Goal: Task Accomplishment & Management: Use online tool/utility

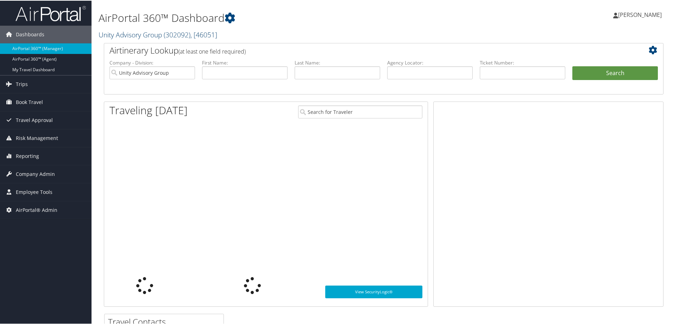
click at [134, 35] on link "Unity Advisory Group ( 302092 ) , [ 46051 ]" at bounding box center [158, 34] width 119 height 10
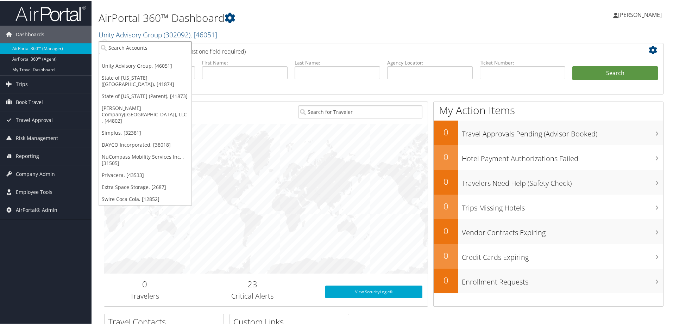
click at [126, 47] on input "search" at bounding box center [145, 47] width 93 height 13
type input "sola"
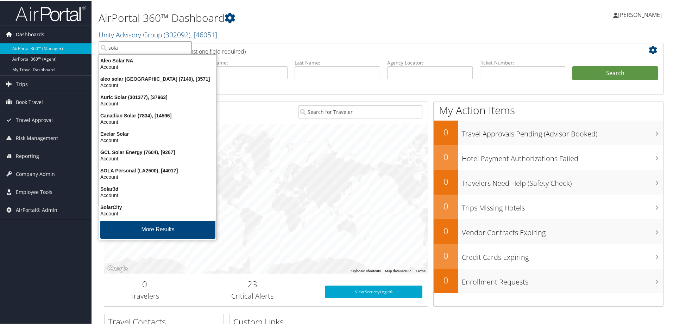
drag, startPoint x: 126, startPoint y: 47, endPoint x: 83, endPoint y: 37, distance: 43.4
click at [83, 38] on div "Dashboards AirPortal 360™ (Manager) AirPortal 360™ (Agent) My Travel Dashboard …" at bounding box center [338, 229] width 676 height 459
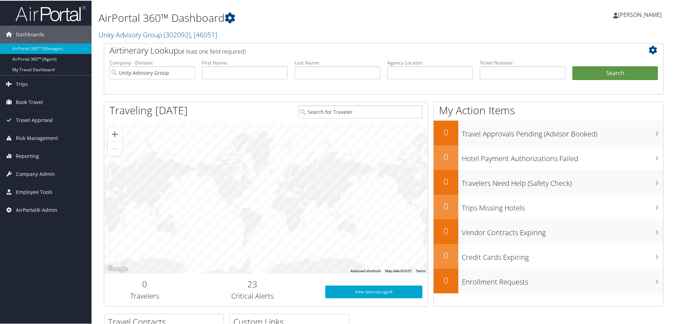
drag, startPoint x: 126, startPoint y: 33, endPoint x: 124, endPoint y: 39, distance: 6.3
click at [126, 34] on link "Unity Advisory Group ( 302092 ) , [ 46051 ]" at bounding box center [158, 34] width 119 height 10
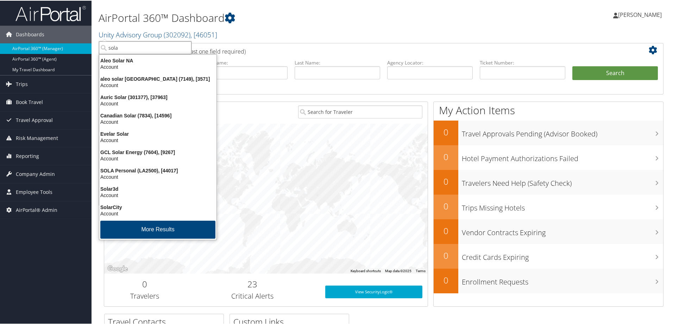
click at [120, 48] on input "sola" at bounding box center [145, 47] width 93 height 13
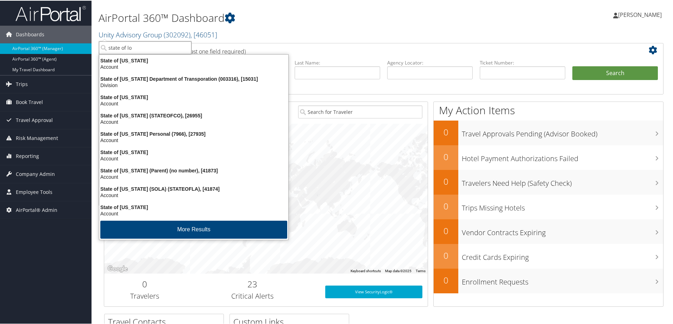
type input "state of lou"
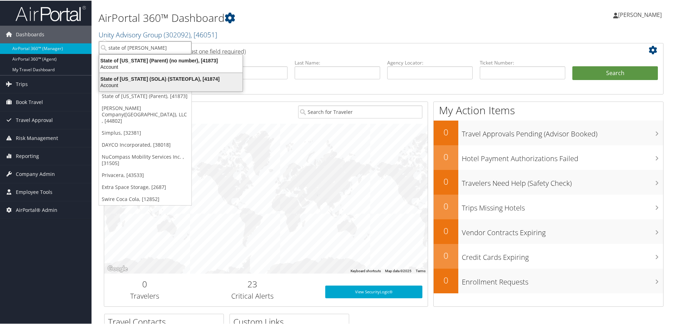
click at [126, 81] on div "State of Louisiana (SOLA) (STATEOFLA), [41874]" at bounding box center [171, 78] width 152 height 6
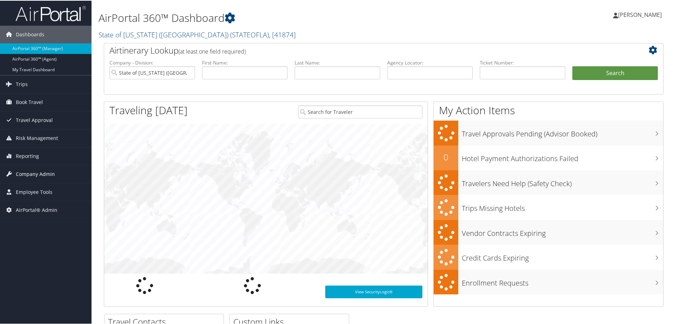
click at [40, 174] on span "Company Admin" at bounding box center [35, 173] width 39 height 18
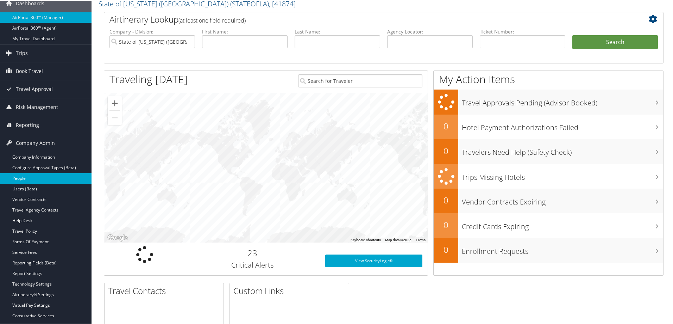
scroll to position [47, 0]
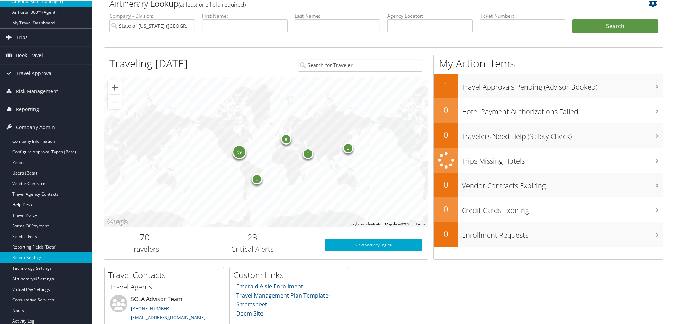
click at [35, 255] on link "Report Settings" at bounding box center [46, 256] width 92 height 11
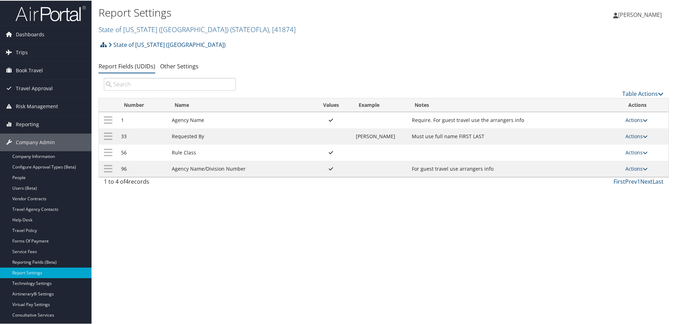
click at [628, 121] on link "Actions" at bounding box center [637, 119] width 22 height 7
click at [608, 128] on link "Update Report Field Values" at bounding box center [607, 130] width 76 height 12
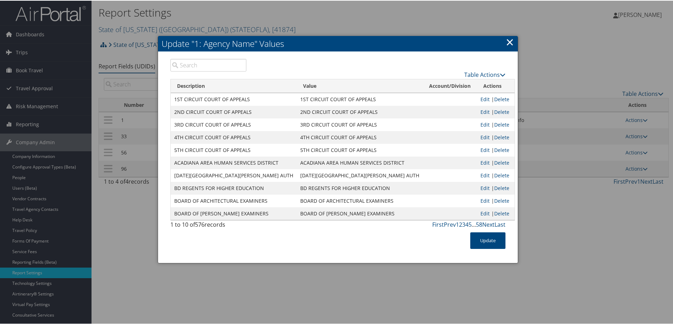
click at [508, 42] on link "×" at bounding box center [510, 41] width 8 height 14
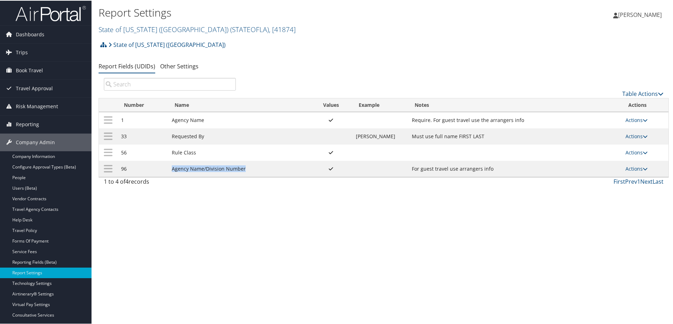
drag, startPoint x: 171, startPoint y: 169, endPoint x: 249, endPoint y: 168, distance: 77.8
click at [249, 168] on td "Agency Name/Division Number" at bounding box center [239, 168] width 142 height 16
drag, startPoint x: 171, startPoint y: 124, endPoint x: 214, endPoint y: 118, distance: 43.6
click at [214, 118] on td "Agency Name" at bounding box center [239, 119] width 142 height 16
click at [161, 27] on link "State of Louisiana (SOLA) ( STATEOFLA ) , [ 41874 ]" at bounding box center [197, 29] width 197 height 10
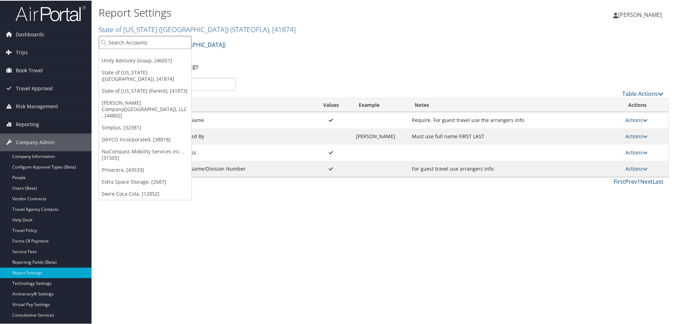
click at [130, 41] on input "search" at bounding box center [145, 41] width 93 height 13
type input "ch gu"
click at [127, 63] on div "Account" at bounding box center [155, 61] width 121 height 6
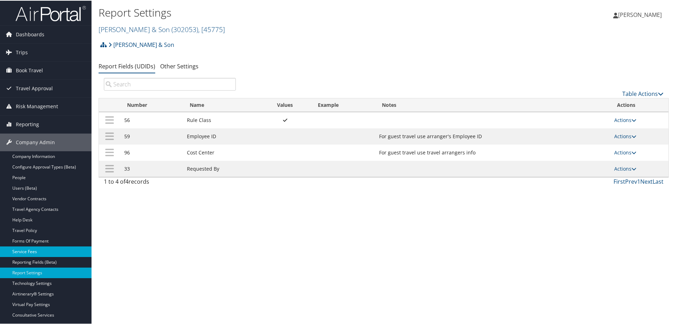
click at [36, 248] on link "Service Fees" at bounding box center [46, 250] width 92 height 11
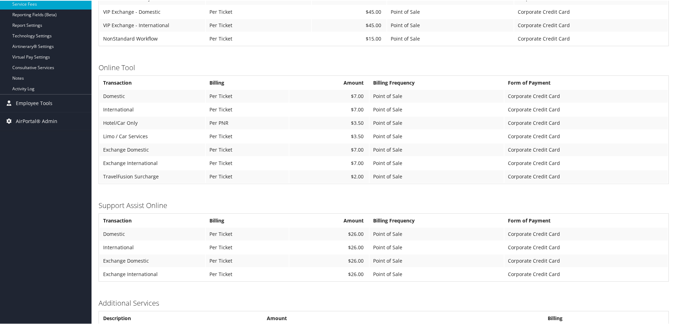
scroll to position [269, 0]
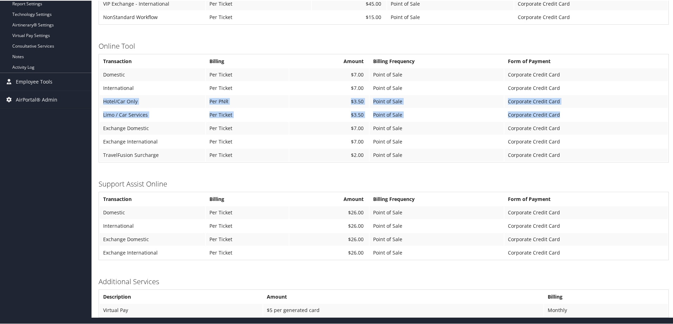
drag, startPoint x: 104, startPoint y: 100, endPoint x: 596, endPoint y: 108, distance: 491.4
click at [596, 108] on tbody "Transaction Billing Amount Billing Frequency Form of Payment Domestic Per Ticke…" at bounding box center [384, 107] width 568 height 106
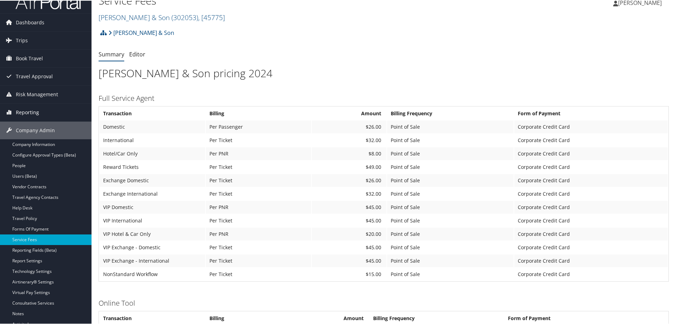
scroll to position [0, 0]
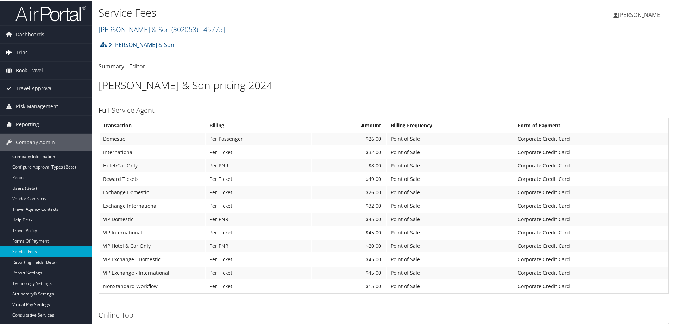
click at [23, 51] on span "Trips" at bounding box center [22, 52] width 12 height 18
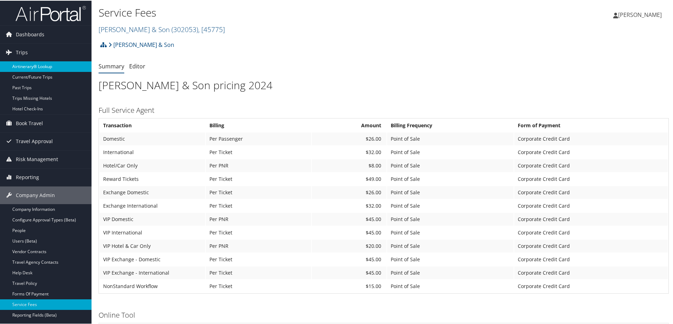
click at [23, 67] on link "Airtinerary® Lookup" at bounding box center [46, 66] width 92 height 11
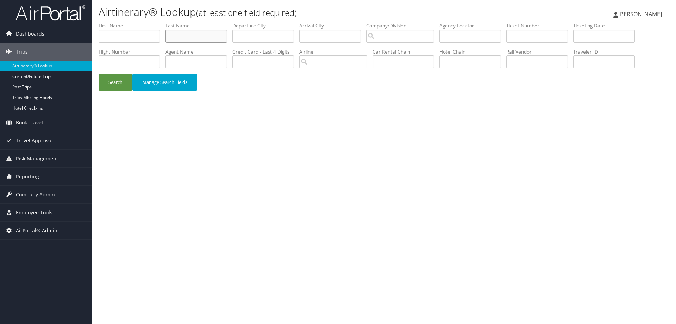
drag, startPoint x: 0, startPoint y: 0, endPoint x: 181, endPoint y: 41, distance: 185.6
click at [180, 41] on input "text" at bounding box center [197, 36] width 62 height 13
type input "nez"
click at [119, 39] on input "text" at bounding box center [130, 36] width 62 height 13
type input "stanley"
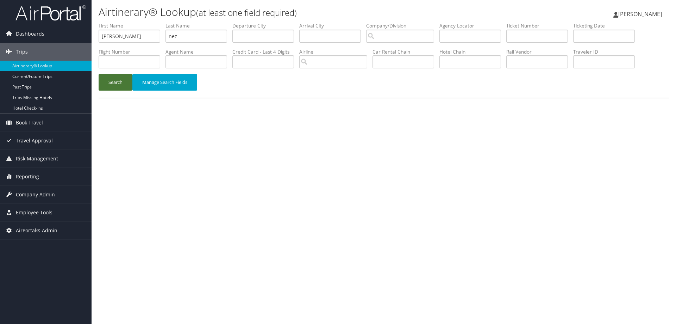
click at [120, 79] on button "Search" at bounding box center [116, 82] width 34 height 17
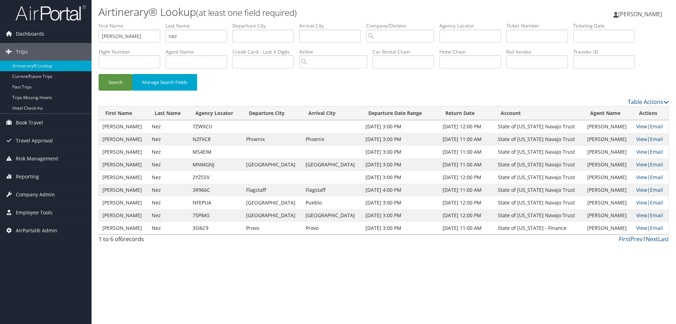
click at [639, 128] on link "View" at bounding box center [641, 126] width 11 height 7
click at [655, 139] on link "Email" at bounding box center [656, 139] width 13 height 7
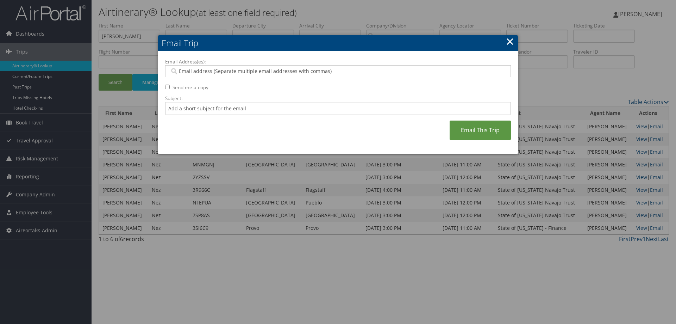
click at [510, 39] on link "×" at bounding box center [510, 41] width 8 height 14
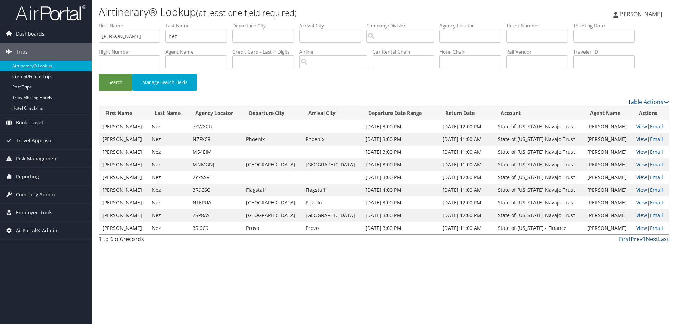
click at [636, 139] on link "View" at bounding box center [641, 139] width 11 height 7
click at [637, 151] on link "View" at bounding box center [641, 151] width 11 height 7
click at [636, 166] on link "View" at bounding box center [641, 164] width 11 height 7
click at [531, 35] on input "text" at bounding box center [537, 36] width 62 height 13
click at [99, 74] on button "Search" at bounding box center [116, 82] width 34 height 17
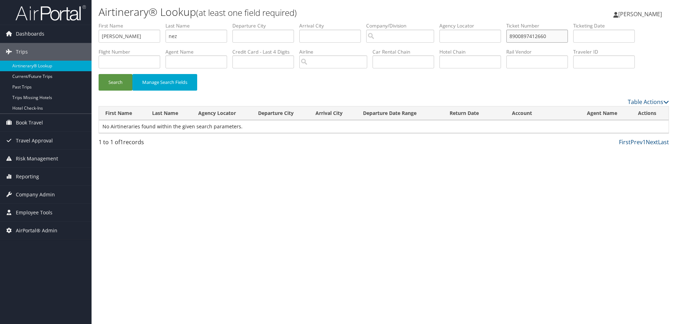
drag, startPoint x: 551, startPoint y: 33, endPoint x: 430, endPoint y: 33, distance: 121.2
click at [430, 22] on ul "First Name stanley Last Name nez Departure City Arrival City Company/Division A…" at bounding box center [384, 22] width 571 height 0
type input "8900897412660"
click at [99, 74] on button "Search" at bounding box center [116, 82] width 34 height 17
drag, startPoint x: 174, startPoint y: 34, endPoint x: 103, endPoint y: 30, distance: 71.2
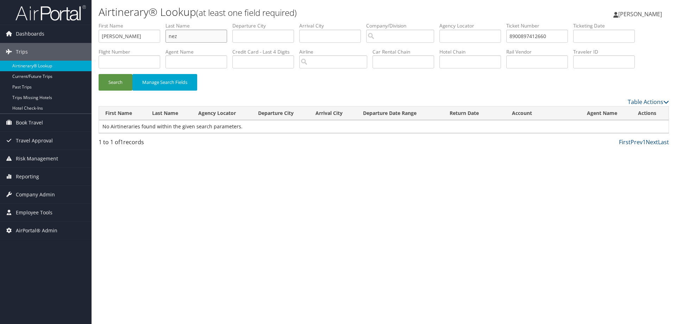
click at [117, 22] on ul "First Name stanley Last Name nez Departure City Arrival City Company/Division A…" at bounding box center [384, 22] width 571 height 0
drag, startPoint x: 123, startPoint y: 39, endPoint x: 64, endPoint y: 24, distance: 60.6
click at [66, 24] on div "Dashboards AirPortal 360™ (Manager) AirPortal 360™ (Agent) My Travel Dashboard …" at bounding box center [338, 162] width 676 height 324
click at [119, 83] on button "Search" at bounding box center [116, 82] width 34 height 17
drag, startPoint x: 562, startPoint y: 37, endPoint x: 437, endPoint y: 32, distance: 125.1
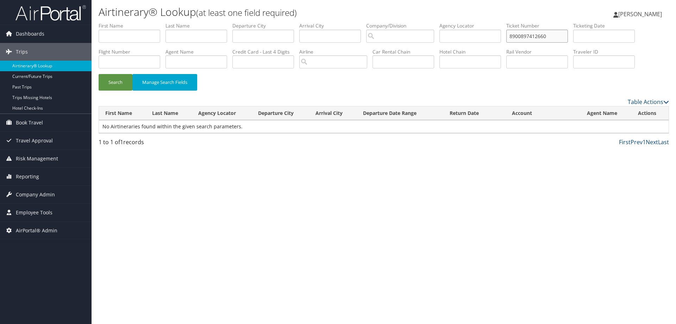
click at [437, 22] on ul "First Name Last Name Departure City Arrival City Company/Division Airport/City …" at bounding box center [384, 22] width 571 height 0
click at [196, 40] on input "text" at bounding box center [197, 36] width 62 height 13
type input "nez"
click at [412, 34] on input "search" at bounding box center [400, 36] width 68 height 13
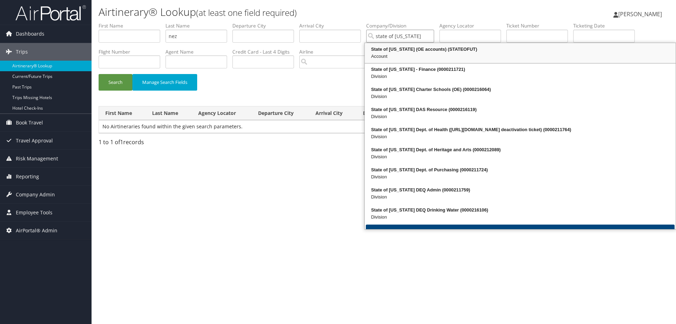
click at [406, 59] on div "Account" at bounding box center [520, 56] width 309 height 7
type input "State of Utah (OE accounts)"
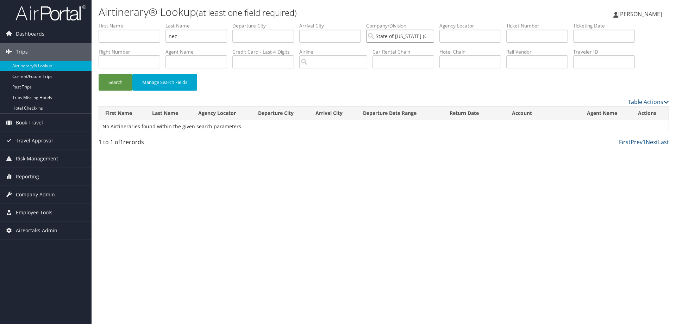
click at [434, 36] on input "State of Utah (OE accounts)" at bounding box center [400, 36] width 68 height 13
click at [410, 39] on input "search" at bounding box center [400, 36] width 68 height 13
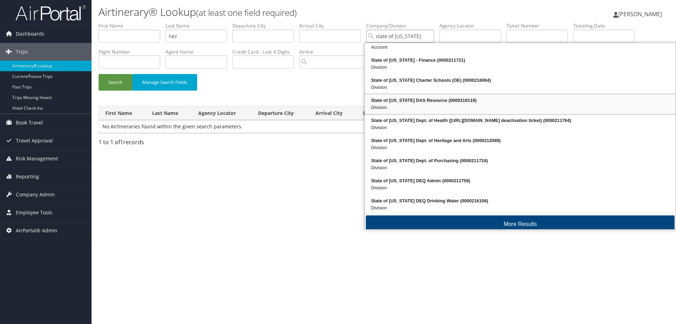
scroll to position [17, 0]
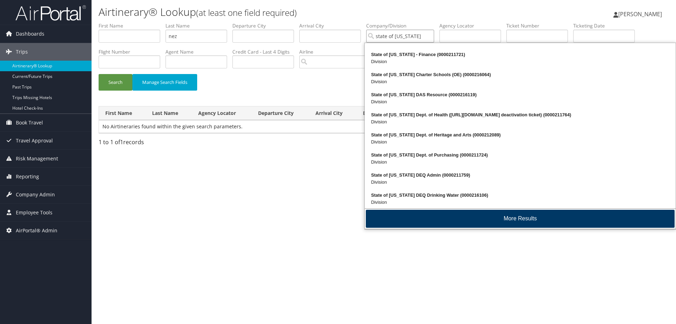
click at [450, 217] on button "More Results" at bounding box center [520, 219] width 309 height 18
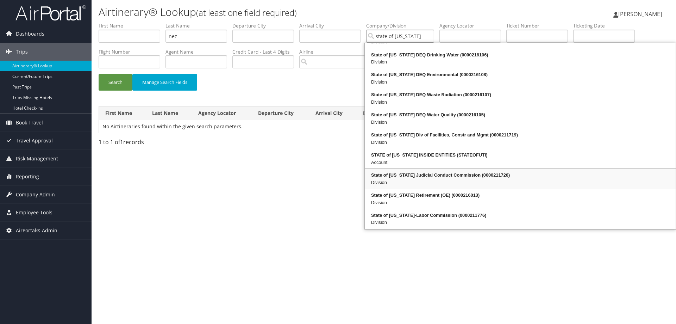
scroll to position [157, 0]
click at [463, 159] on div "Account" at bounding box center [520, 162] width 309 height 7
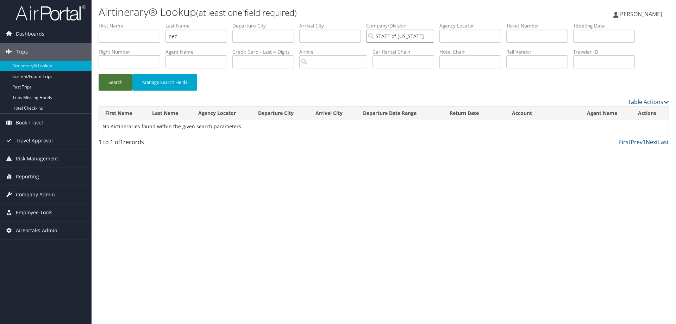
type input "STATE of UTAH INSIDE ENTITIES"
click at [118, 83] on button "Search" at bounding box center [116, 82] width 34 height 17
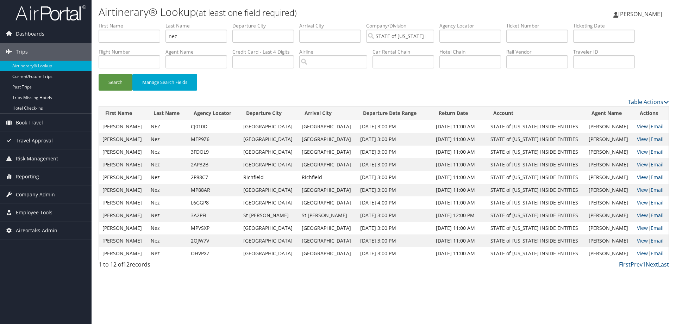
click at [637, 126] on link "View" at bounding box center [642, 126] width 11 height 7
click at [637, 254] on link "View" at bounding box center [642, 253] width 11 height 7
click at [637, 190] on link "View" at bounding box center [642, 189] width 11 height 7
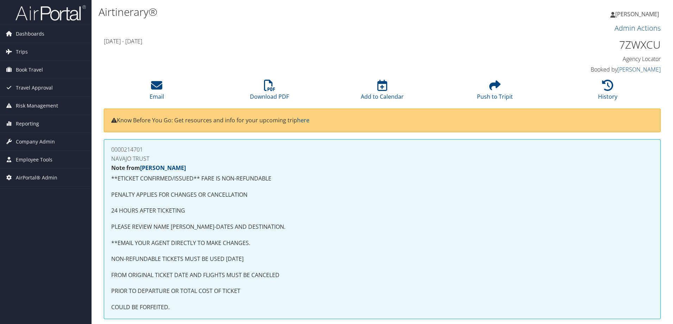
scroll to position [375, 0]
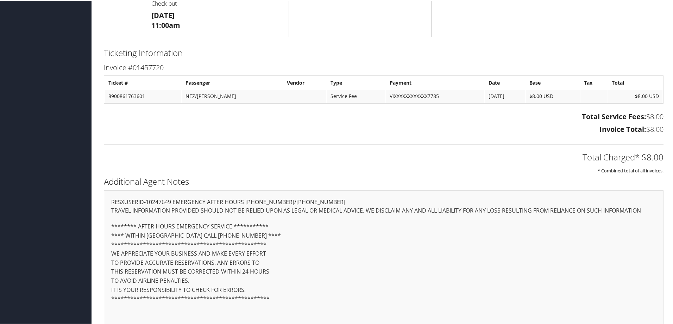
scroll to position [306, 0]
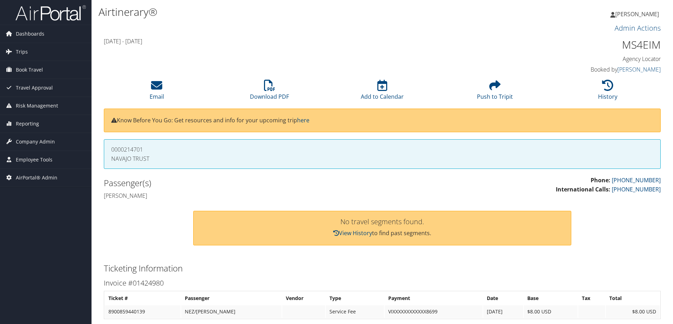
scroll to position [224, 0]
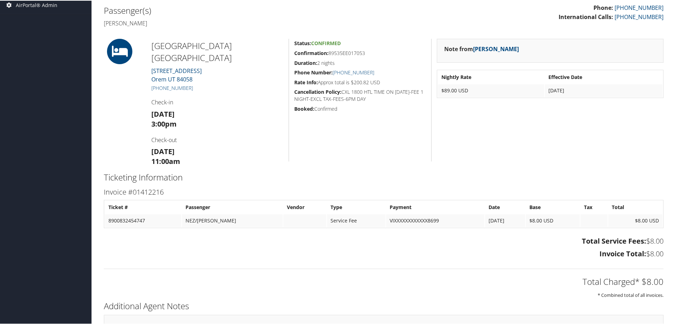
scroll to position [282, 0]
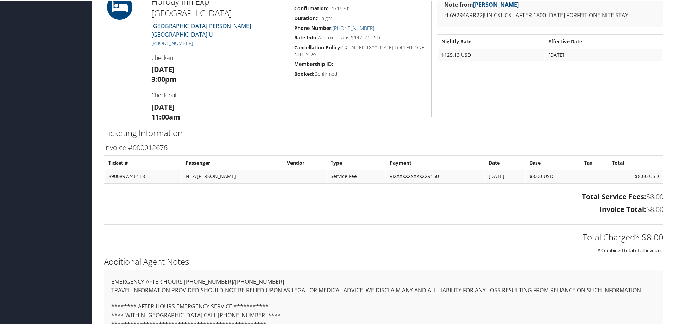
scroll to position [276, 0]
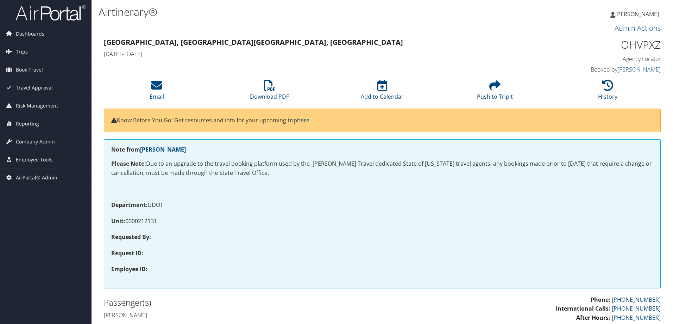
scroll to position [484, 0]
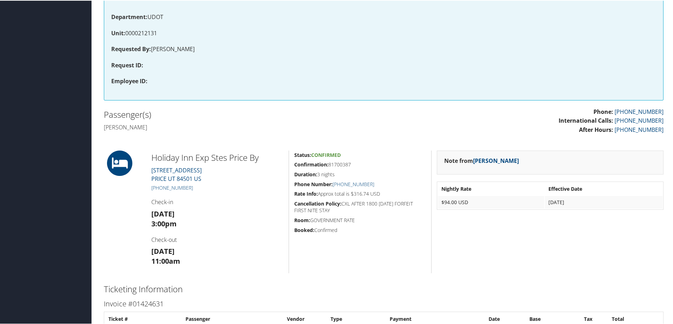
scroll to position [409, 0]
